Goal: Information Seeking & Learning: Learn about a topic

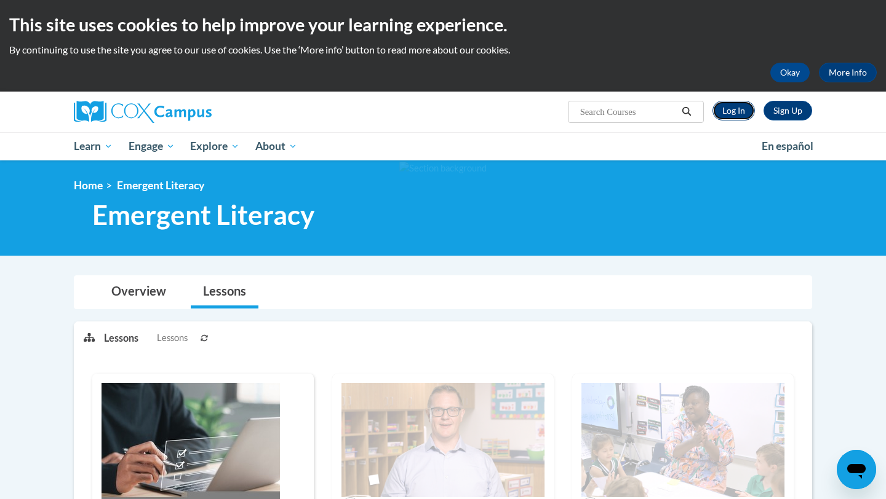
click at [744, 112] on link "Log In" at bounding box center [733, 111] width 42 height 20
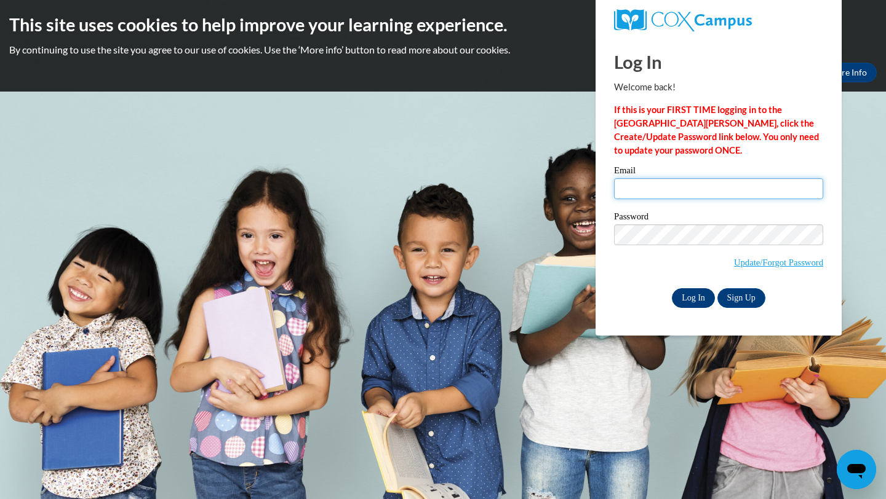
type input "[EMAIL_ADDRESS][DOMAIN_NAME]"
click at [686, 296] on input "Log In" at bounding box center [693, 299] width 43 height 20
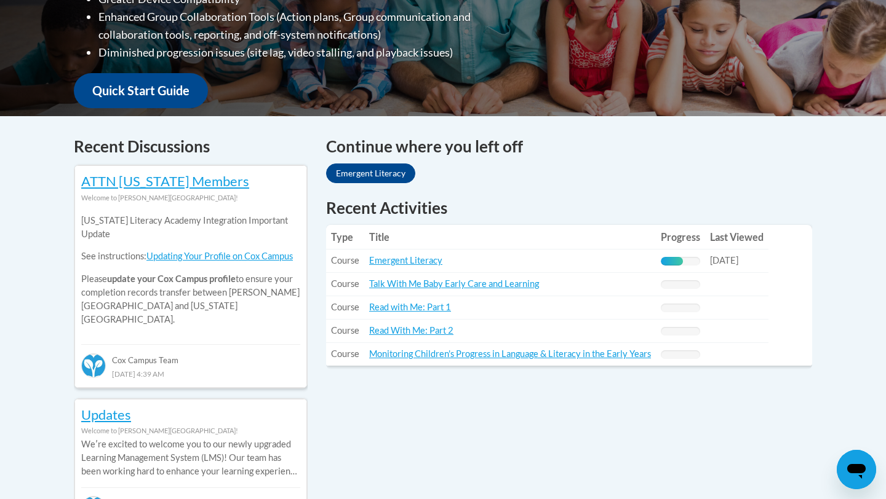
scroll to position [409, 0]
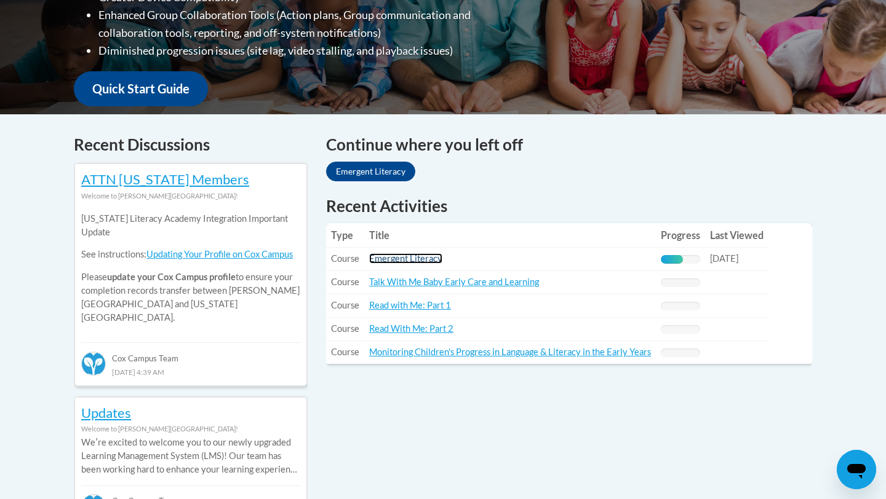
click at [429, 258] on link "Emergent Literacy" at bounding box center [405, 258] width 73 height 10
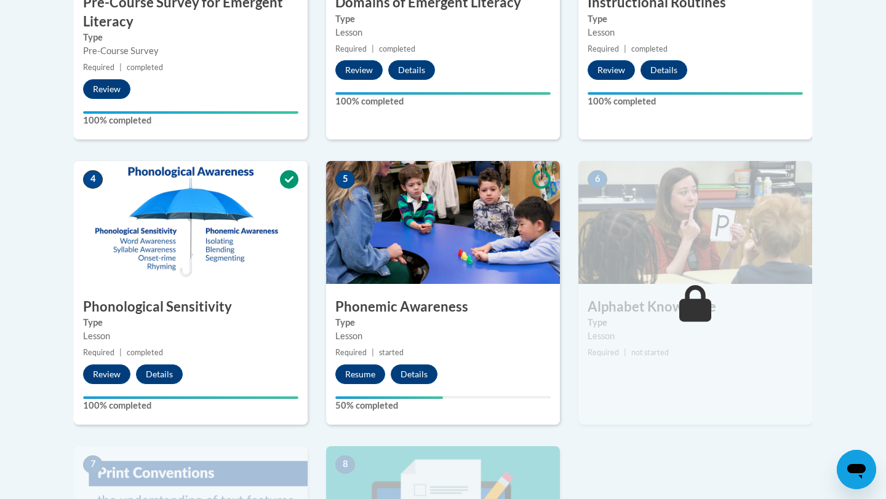
scroll to position [558, 0]
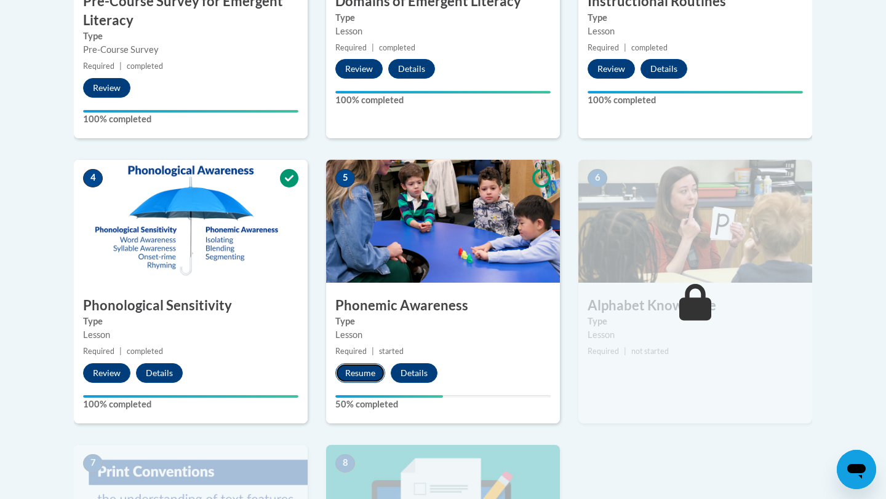
click at [365, 372] on button "Resume" at bounding box center [360, 374] width 50 height 20
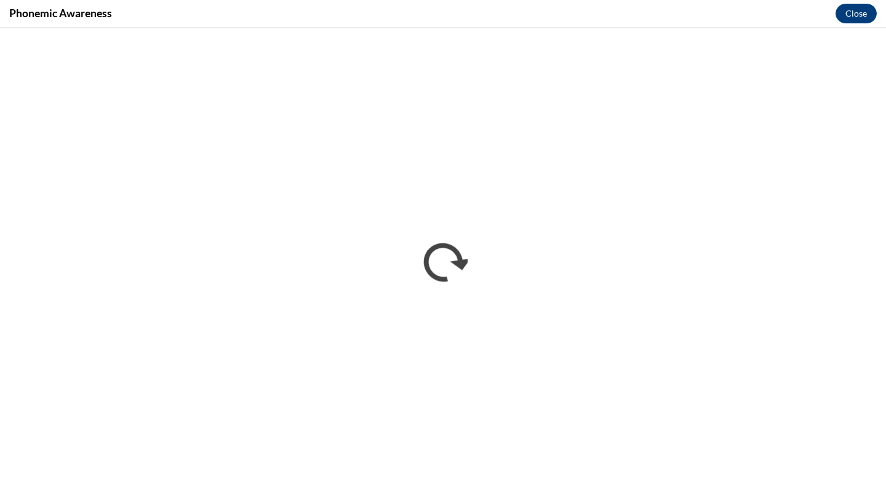
scroll to position [0, 0]
click at [853, 15] on button "Close" at bounding box center [855, 14] width 41 height 20
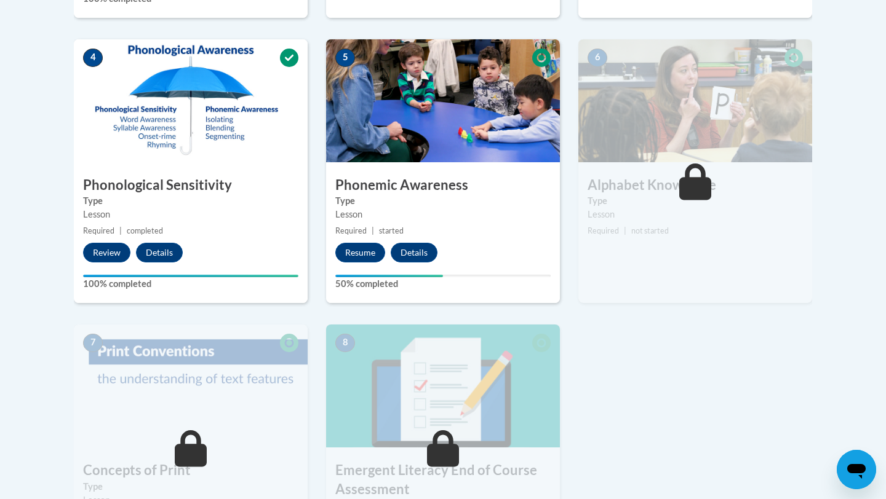
scroll to position [679, 0]
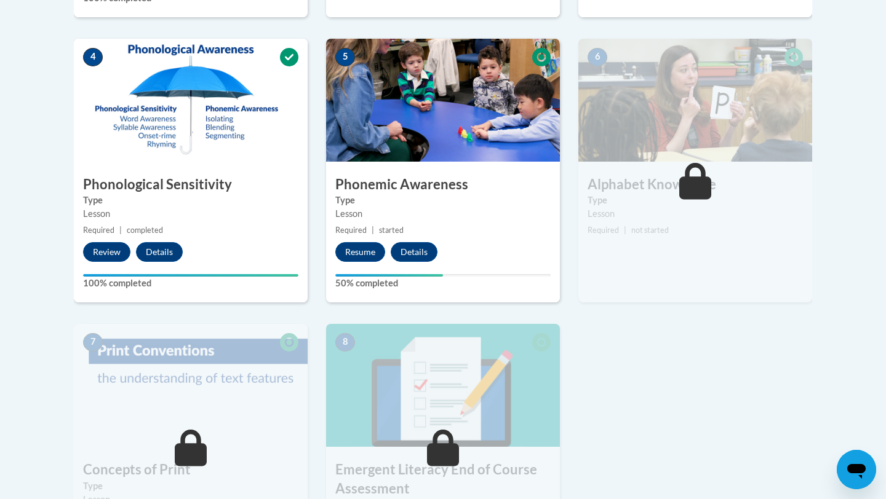
click at [683, 344] on div "1 Pre-Course Survey for Emergent Literacy Type Pre-Course Survey Required | com…" at bounding box center [443, 153] width 757 height 839
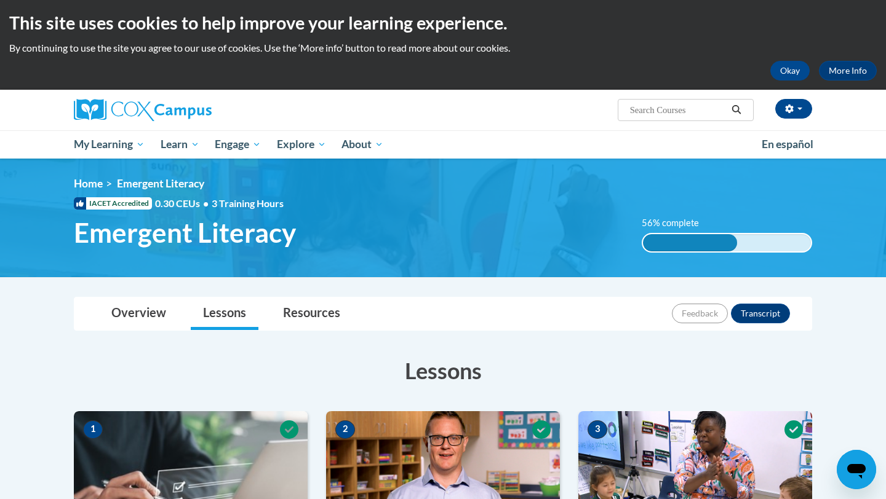
scroll to position [0, 0]
